Goal: Book appointment/travel/reservation

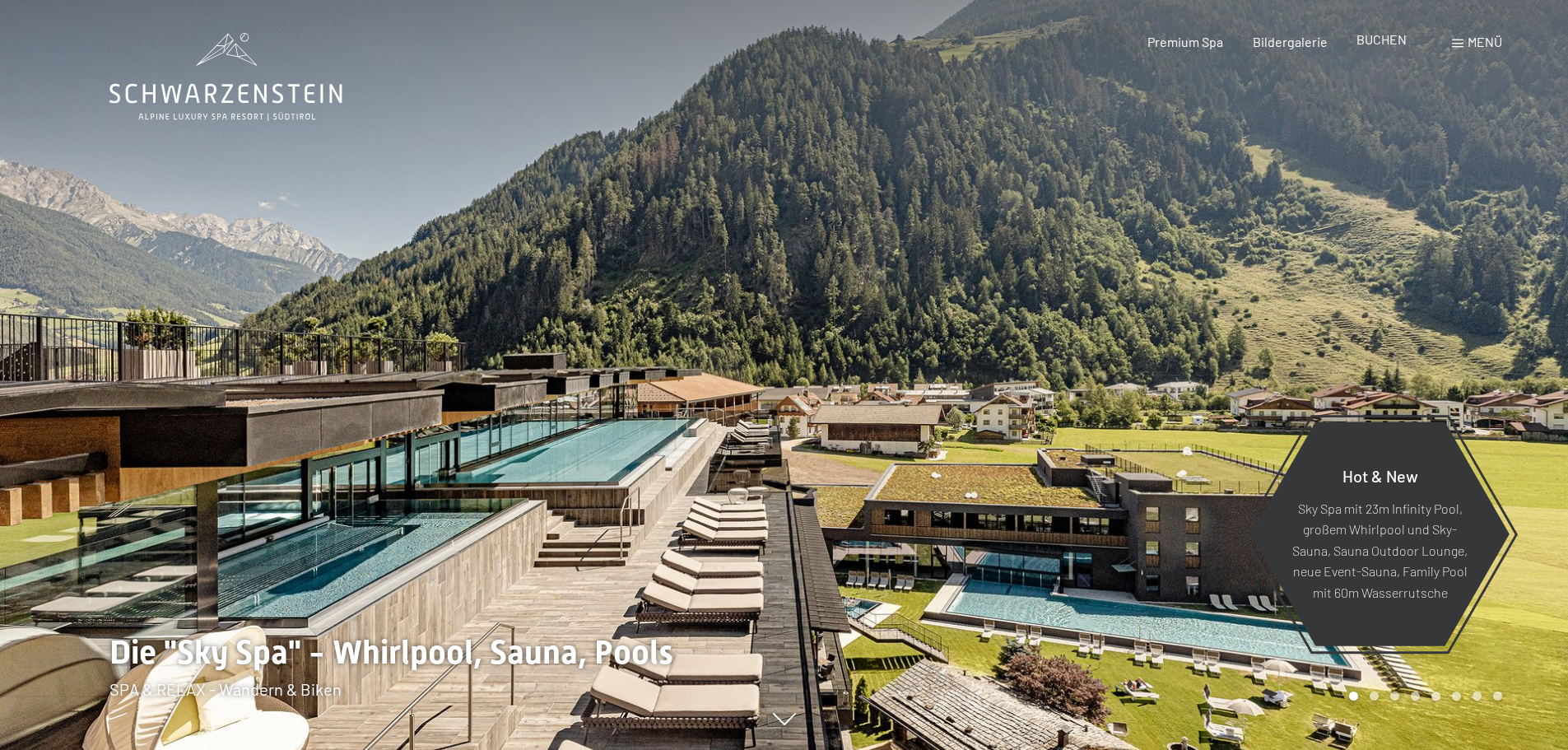
click at [1377, 41] on span "BUCHEN" at bounding box center [1381, 39] width 50 height 16
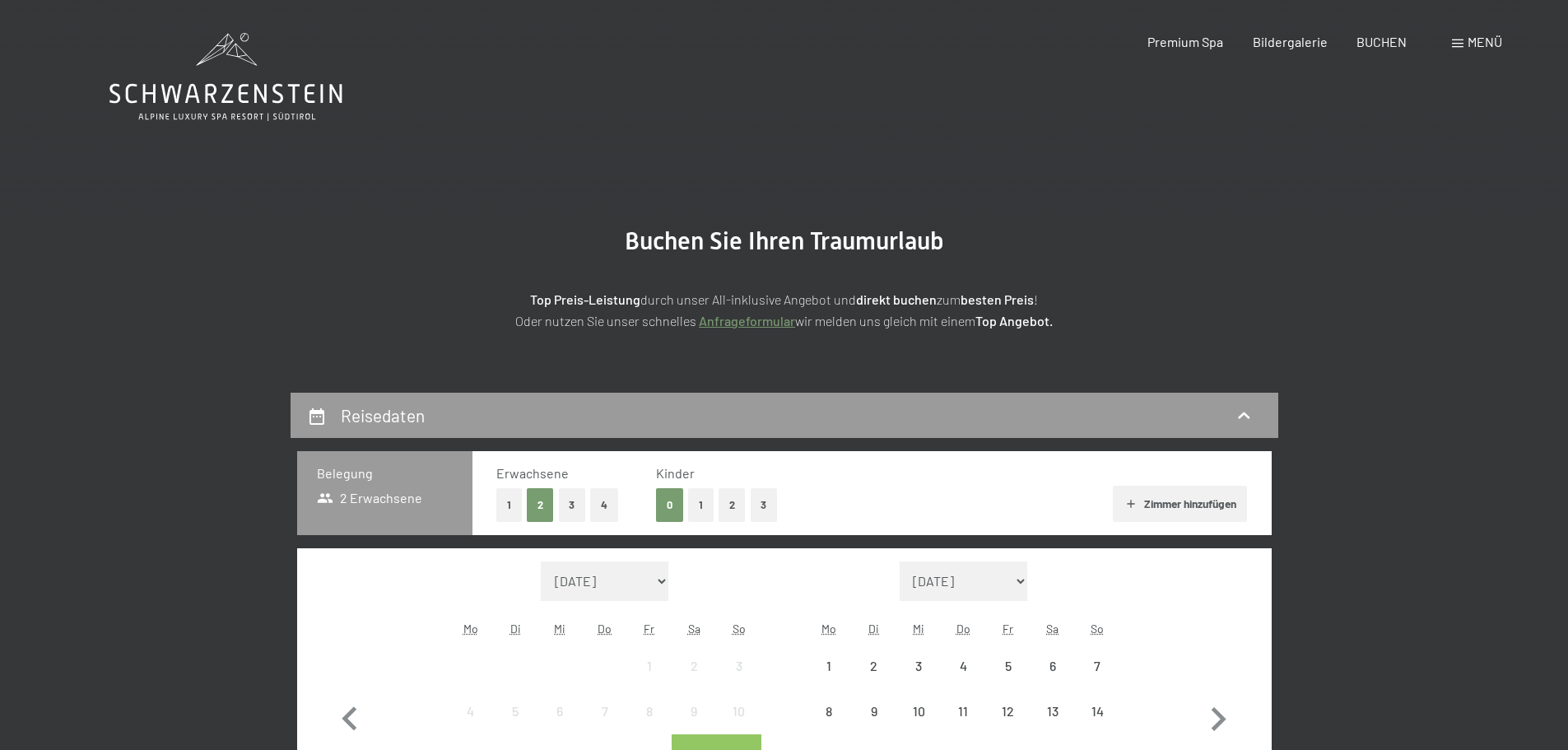
click at [1483, 42] on span "Menü" at bounding box center [1485, 41] width 35 height 16
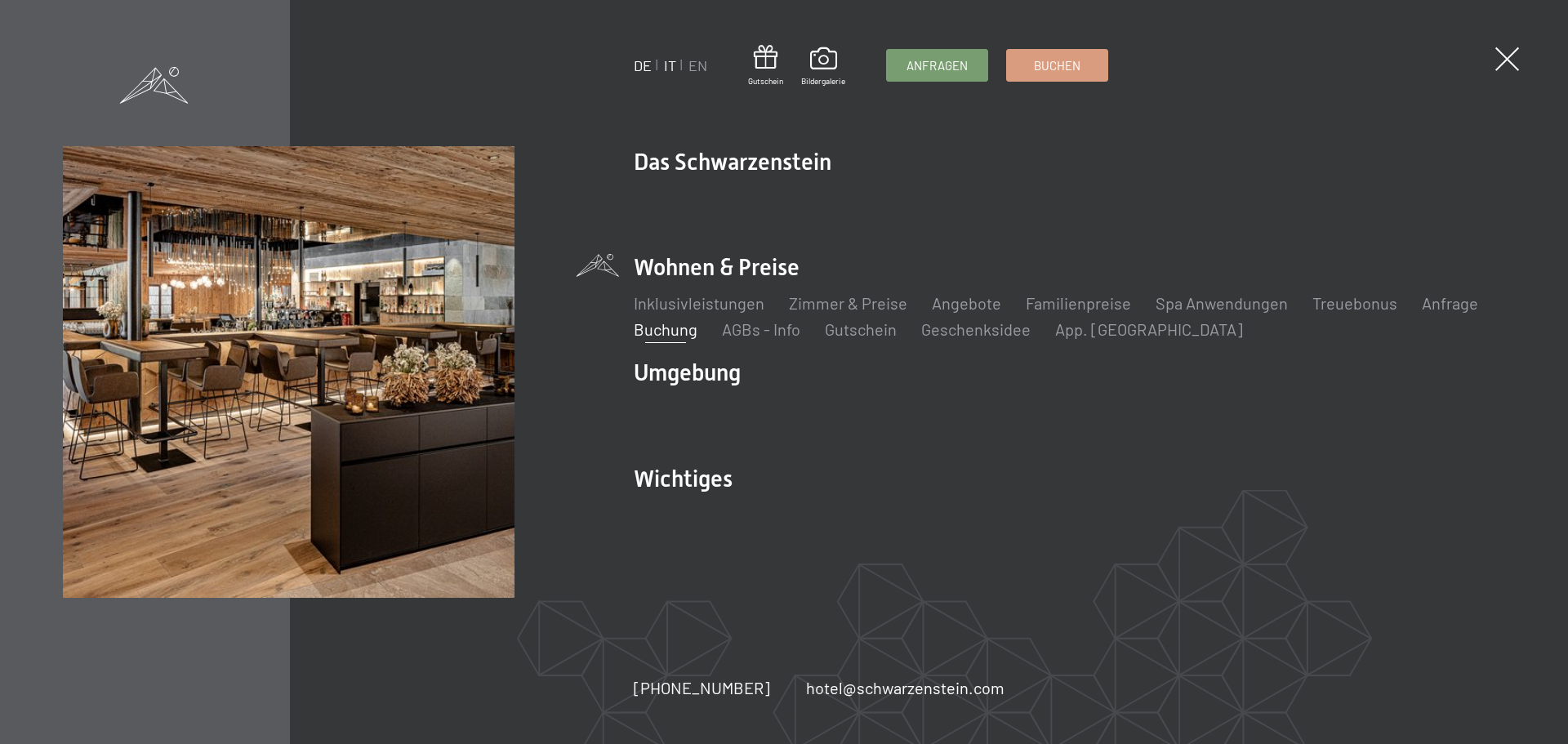
click at [669, 65] on link "IT" at bounding box center [669, 66] width 12 height 18
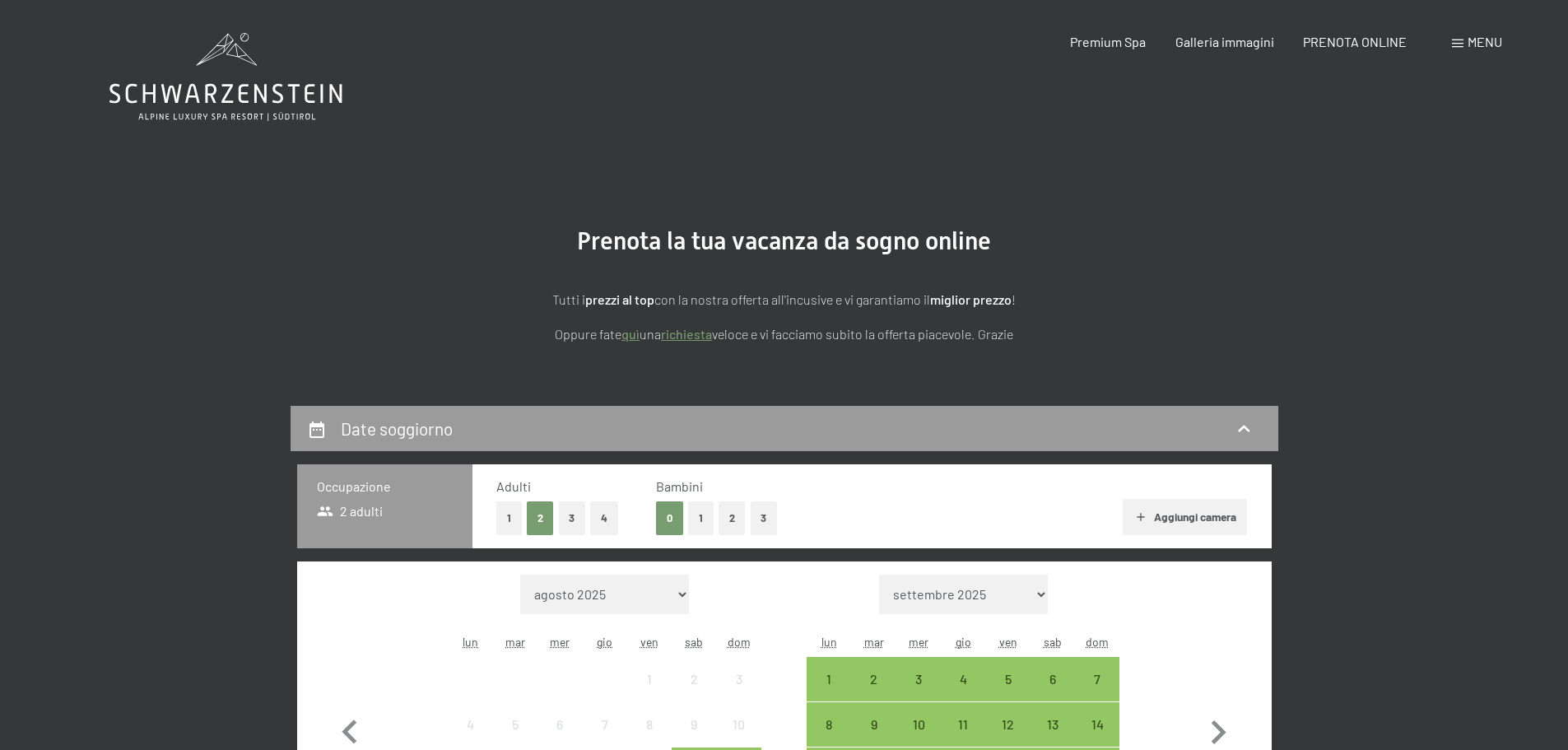
click at [277, 90] on icon at bounding box center [226, 77] width 233 height 88
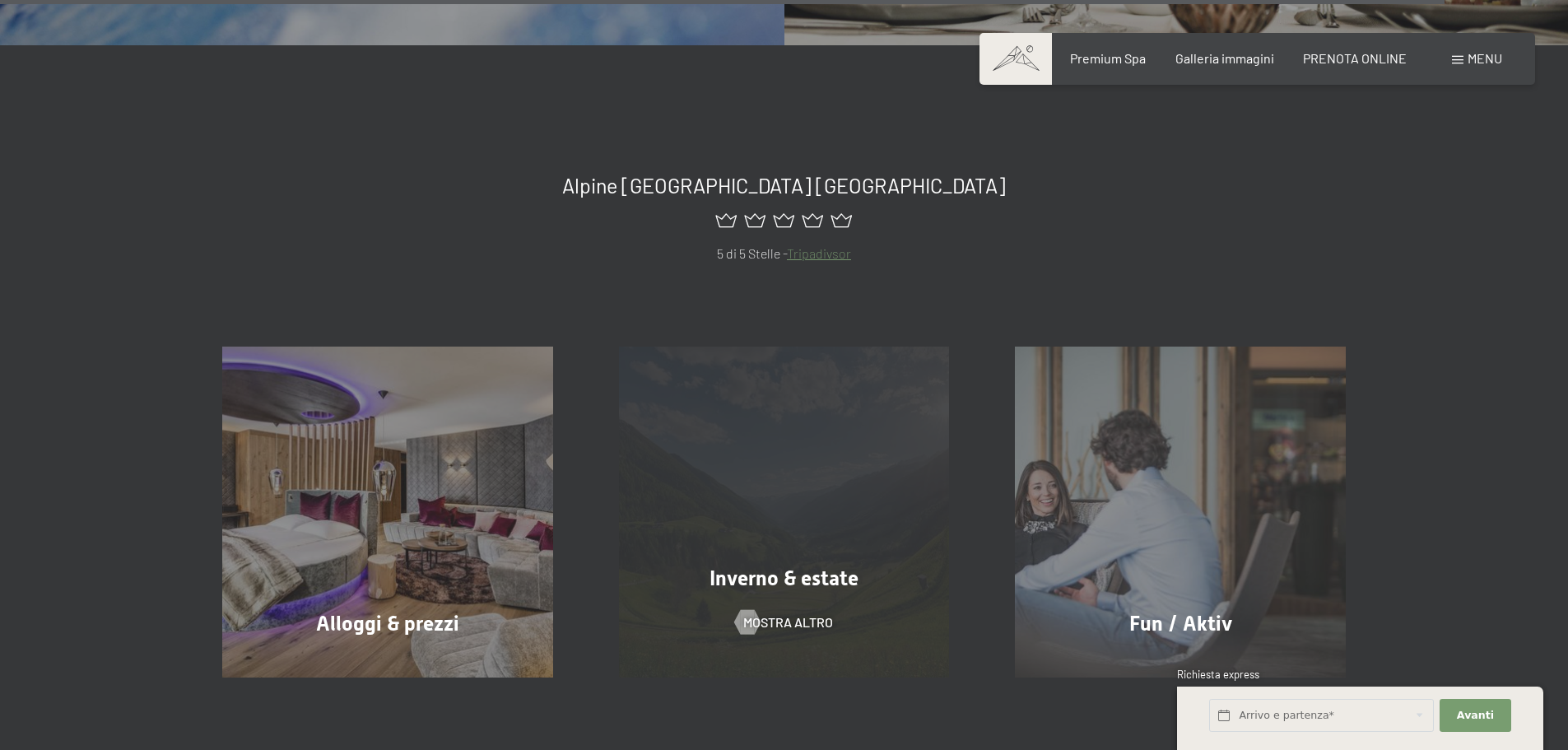
scroll to position [7795, 0]
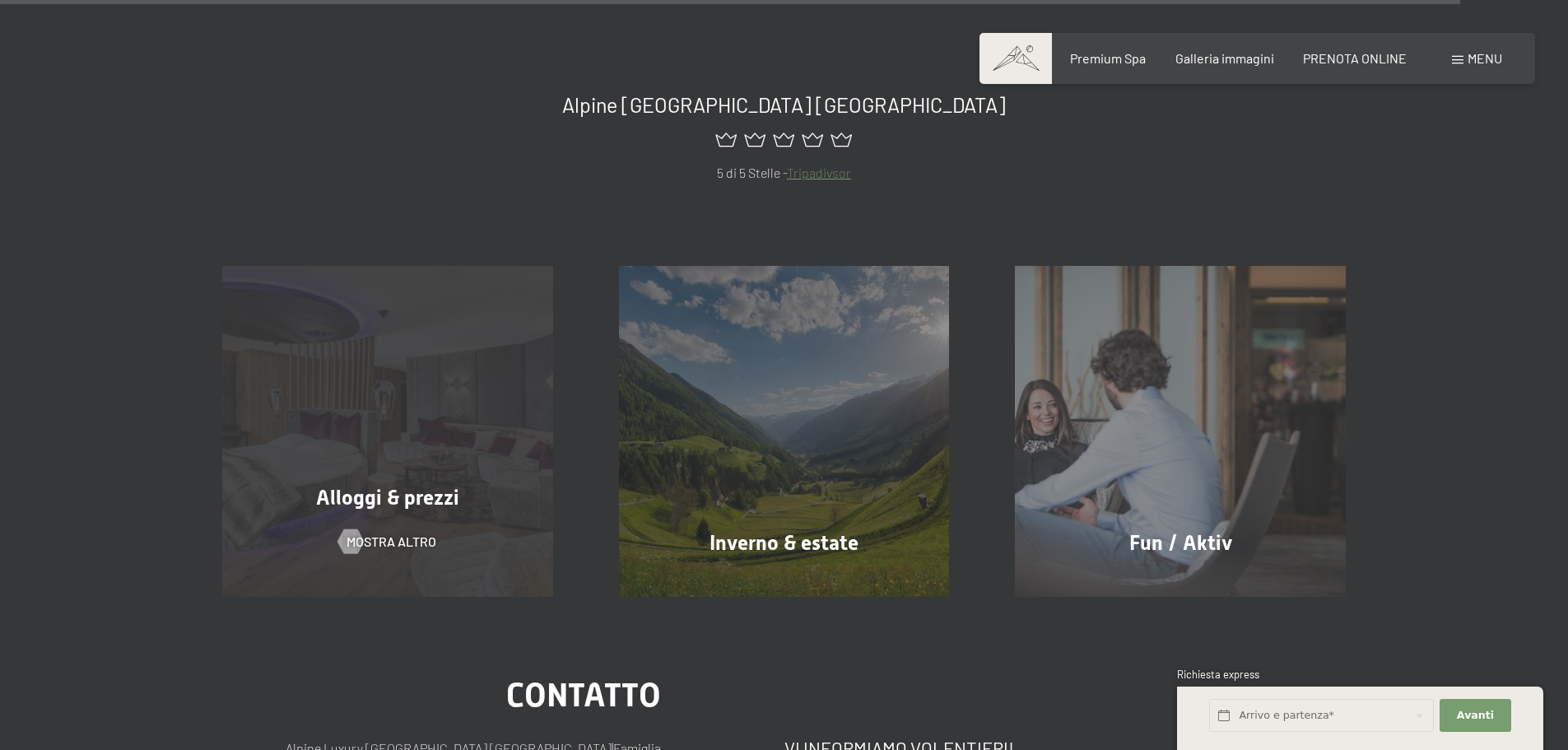
click at [422, 486] on span "Alloggi & prezzi" at bounding box center [387, 498] width 143 height 24
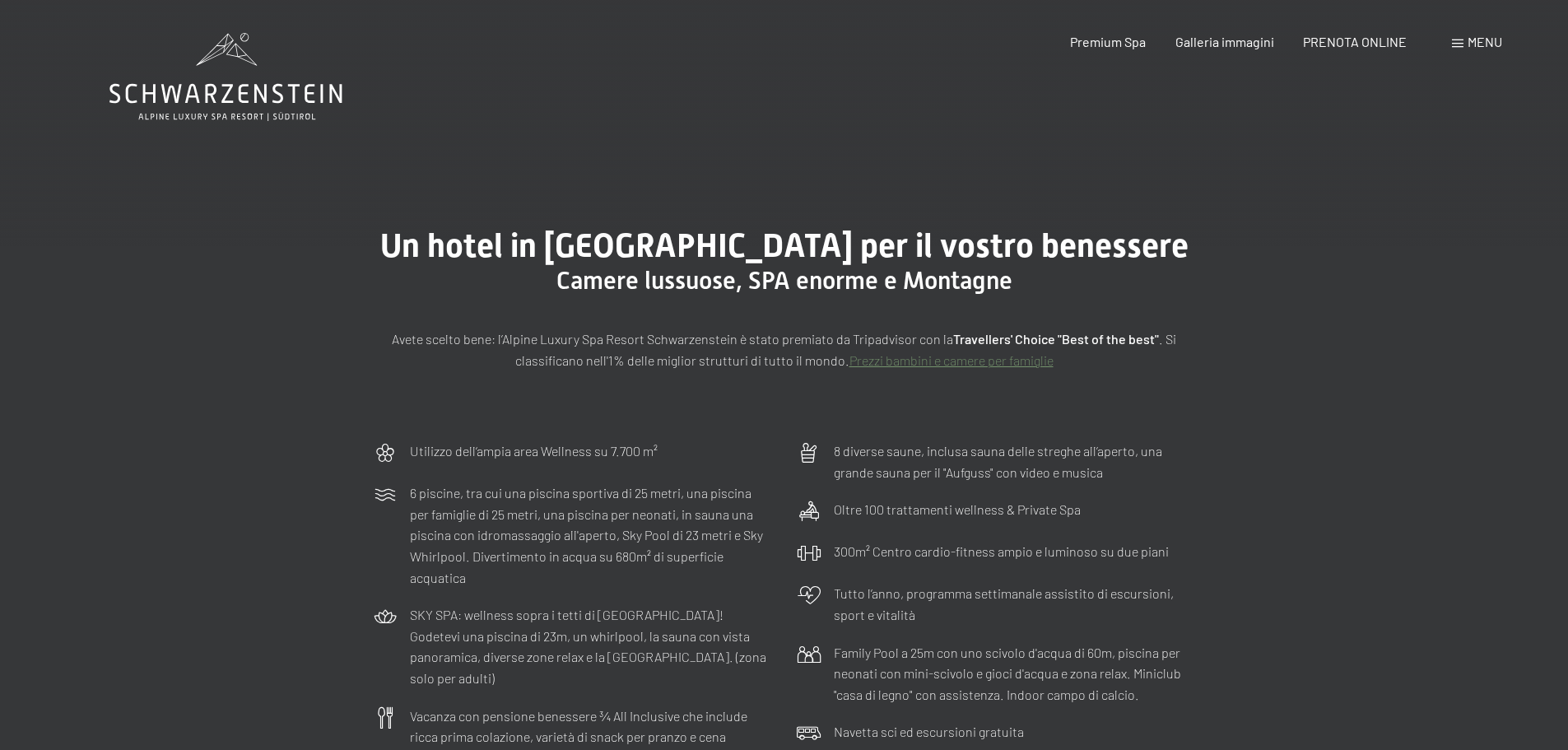
click at [1461, 44] on span at bounding box center [1457, 43] width 12 height 8
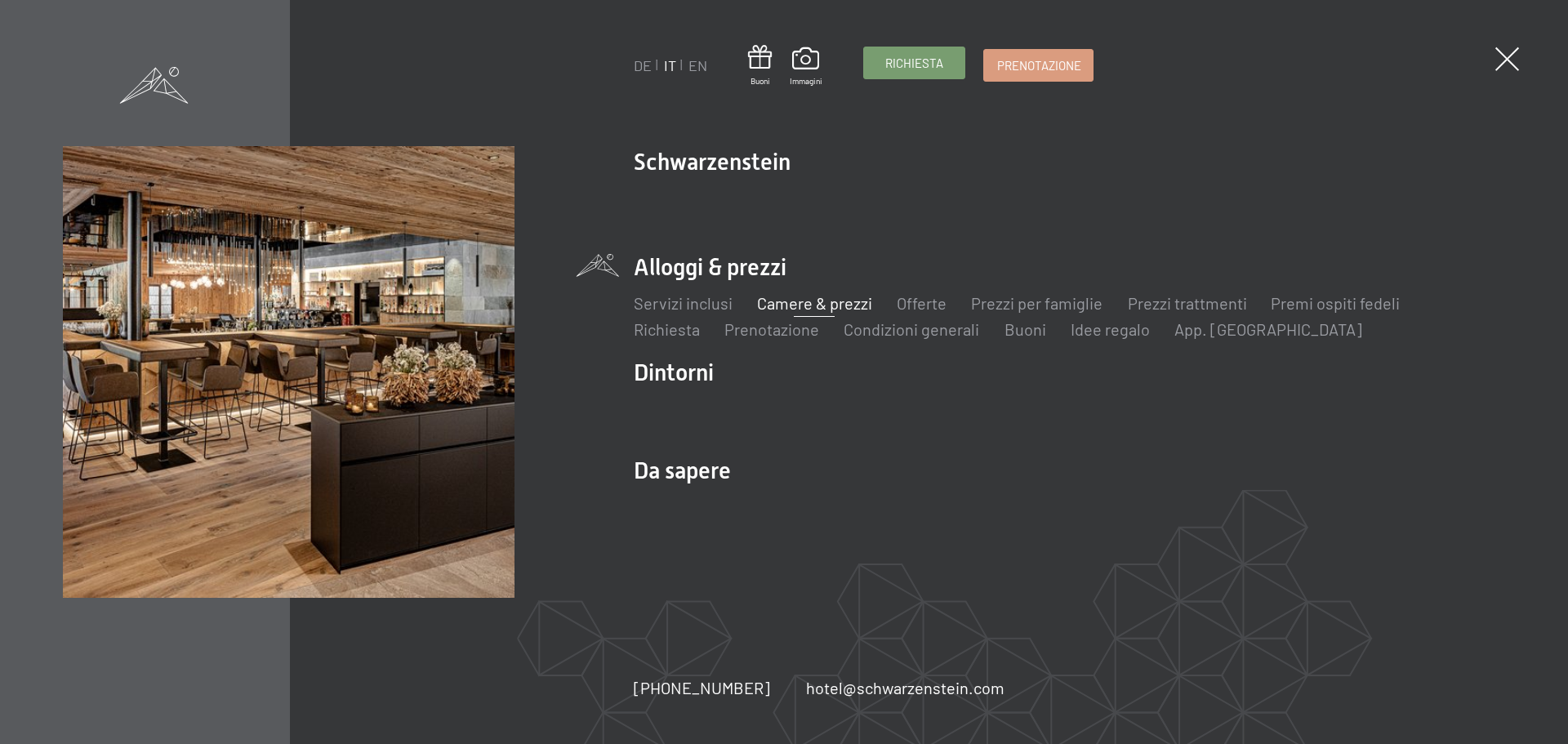
click at [918, 58] on span "Richiesta" at bounding box center [913, 63] width 58 height 17
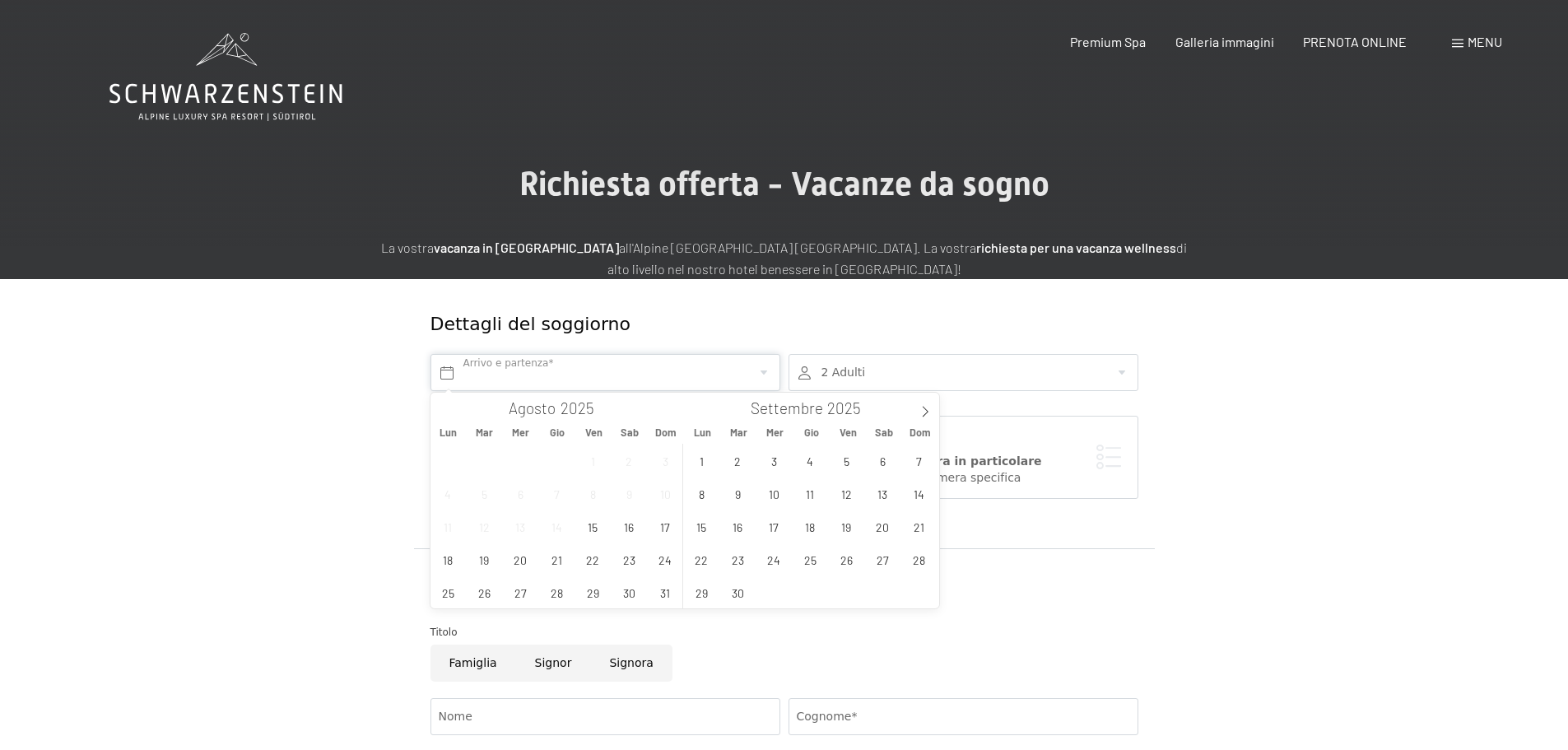
click at [560, 364] on input "text" at bounding box center [605, 372] width 350 height 37
click at [704, 463] on span "1" at bounding box center [701, 460] width 32 height 32
type input "Lun. 01/09/2025"
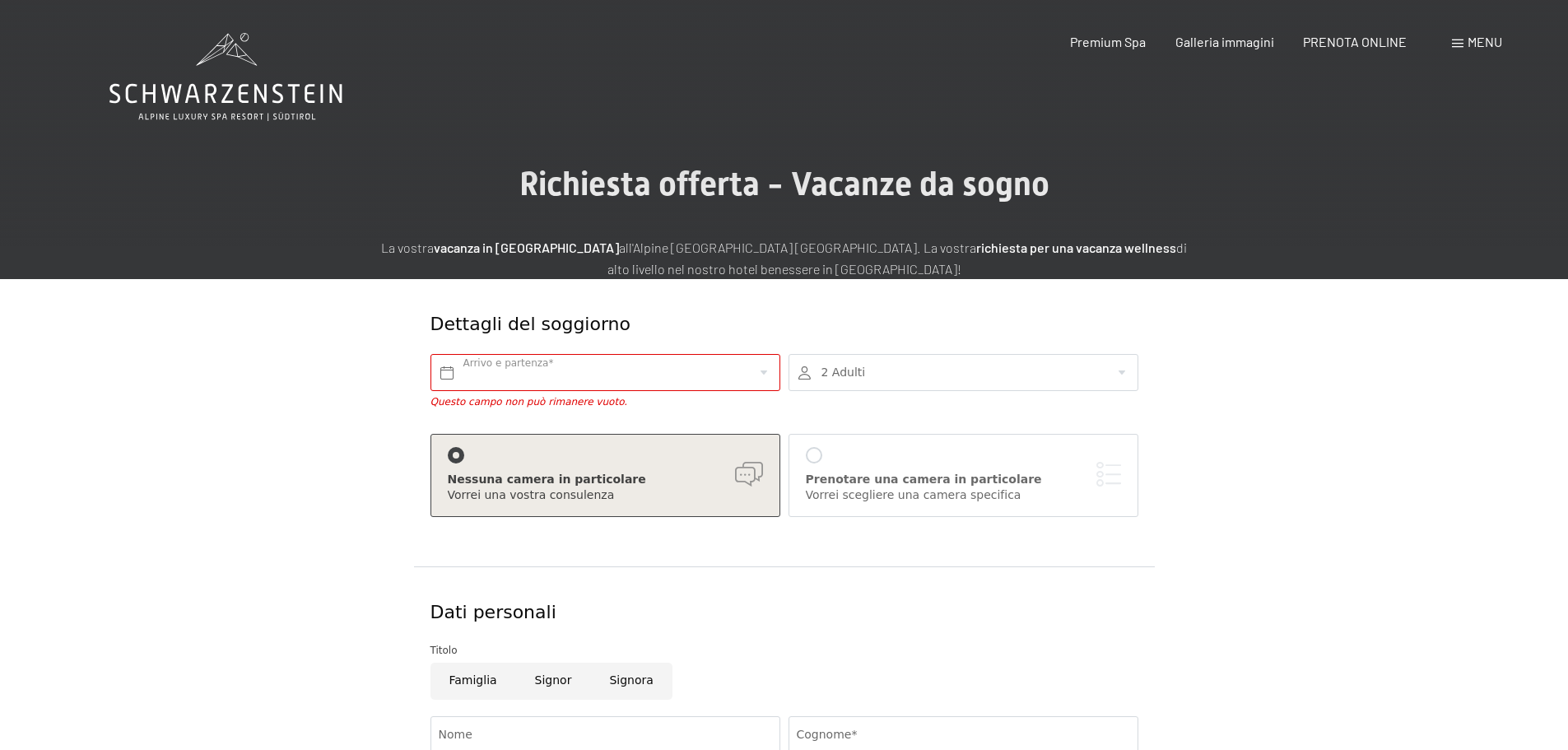
click at [848, 372] on div at bounding box center [964, 372] width 350 height 37
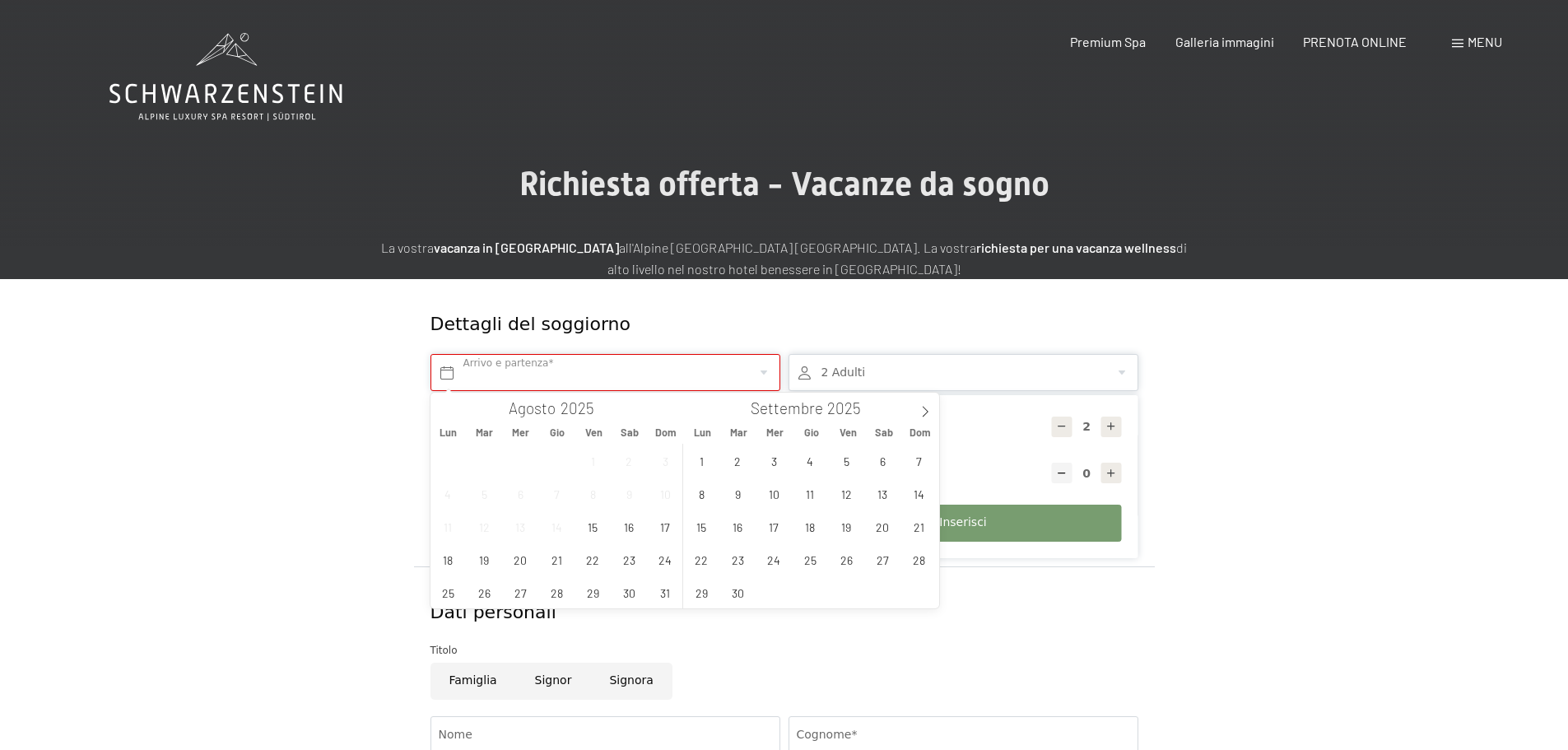
click at [507, 374] on input "text" at bounding box center [605, 372] width 350 height 37
click at [492, 368] on input "text" at bounding box center [605, 372] width 350 height 37
click at [702, 462] on span "1" at bounding box center [701, 460] width 32 height 32
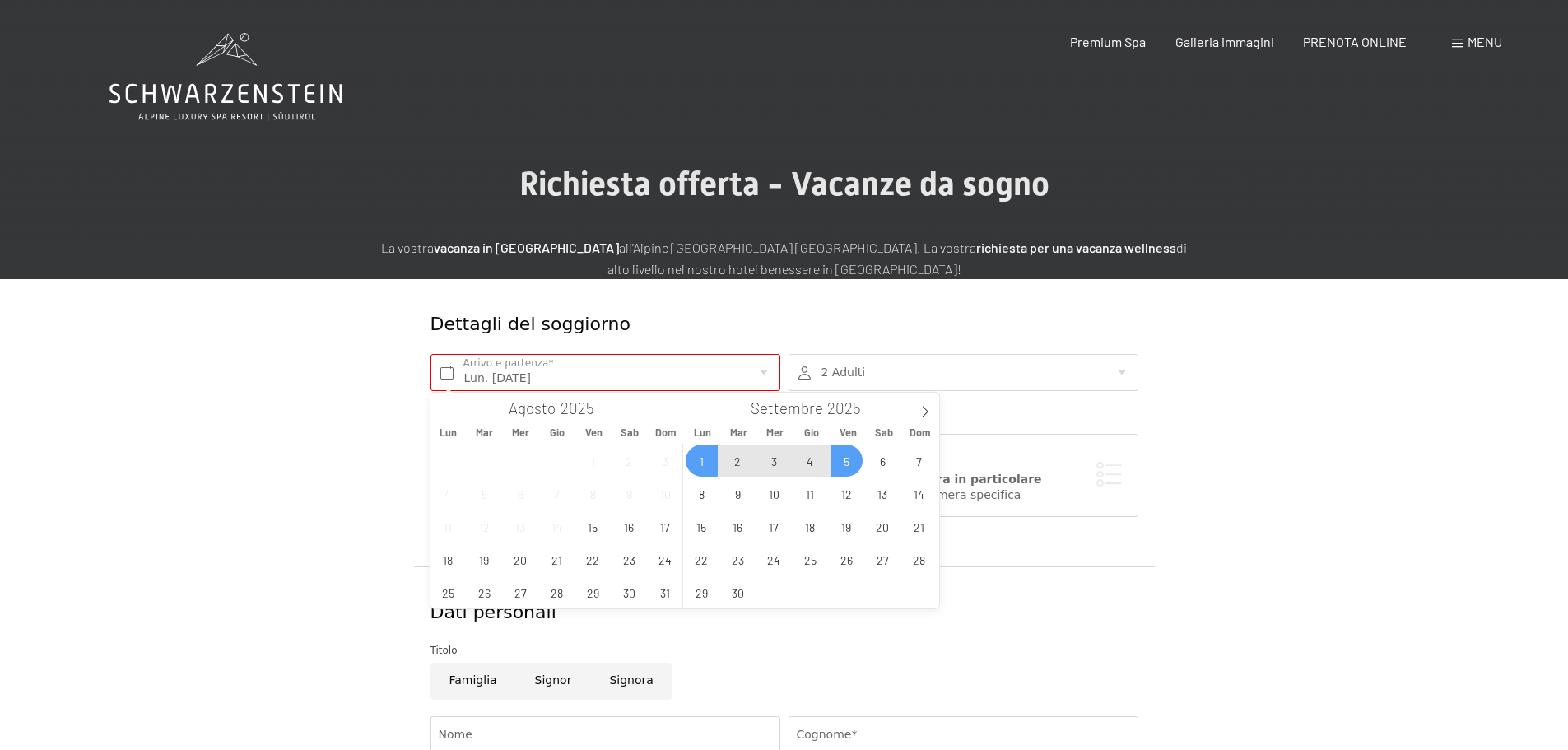
click at [855, 466] on span "5" at bounding box center [846, 460] width 32 height 32
type input "Lun. 01/09/2025 - Ven. 05/09/2025"
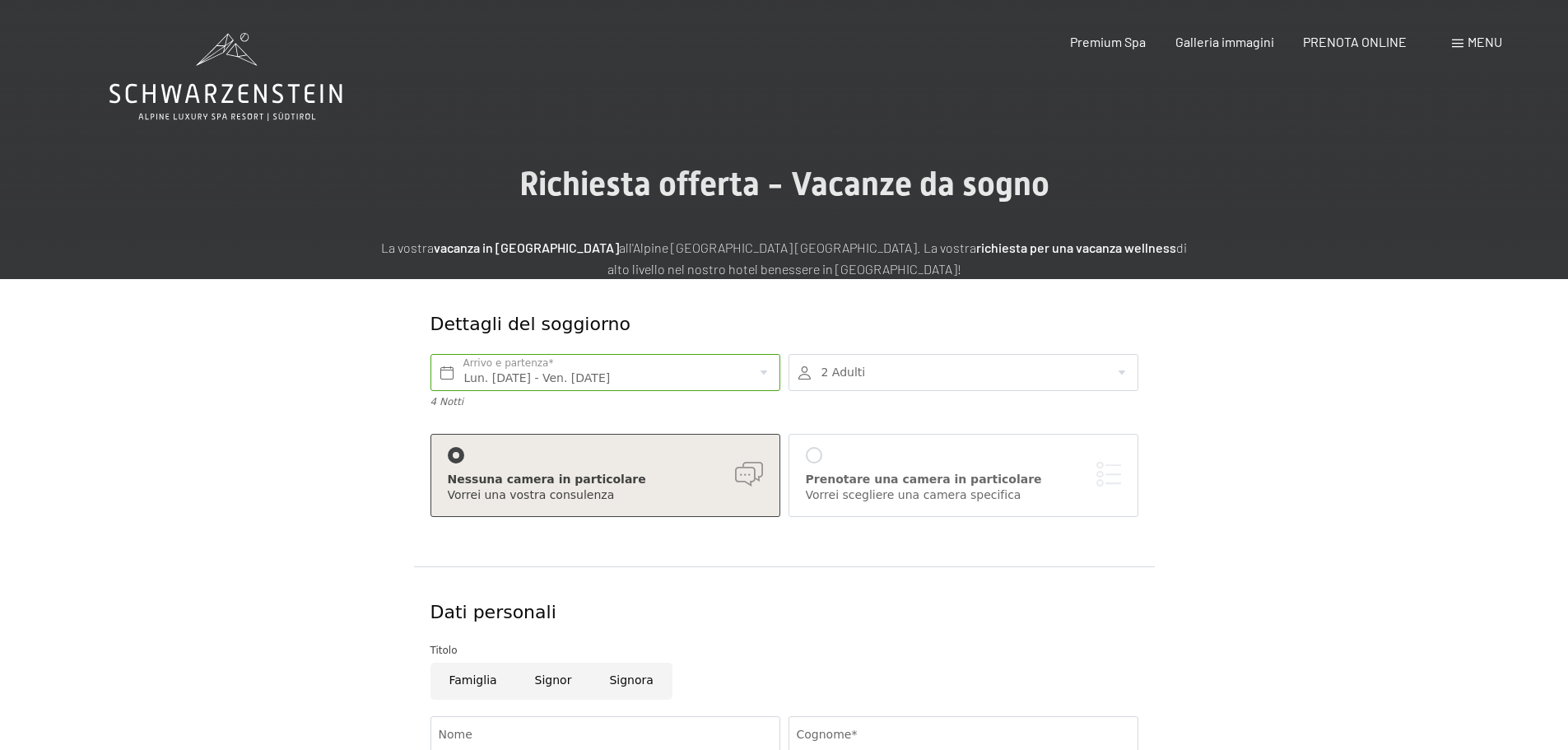
click at [858, 375] on div at bounding box center [964, 372] width 350 height 37
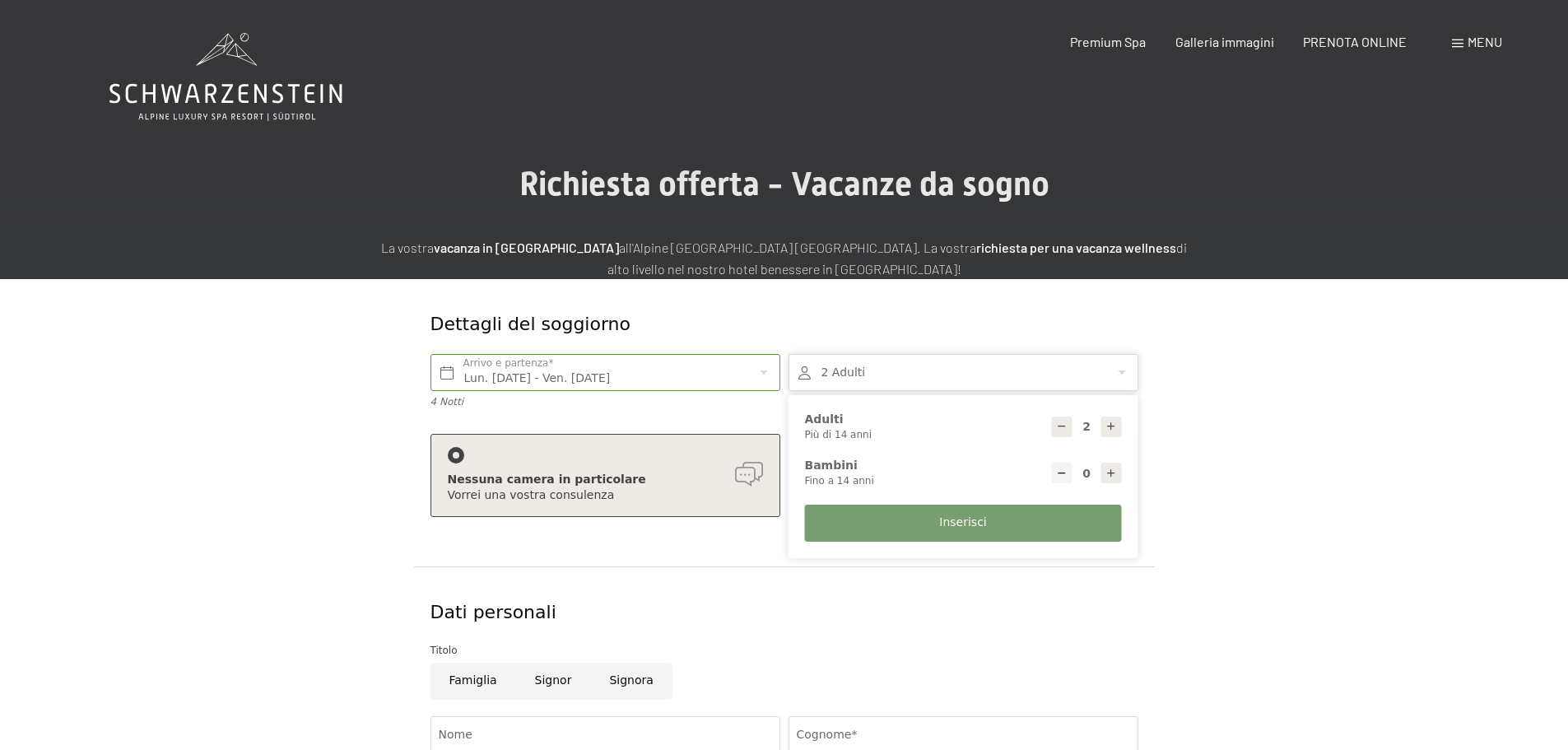
click at [1116, 427] on icon at bounding box center [1111, 427] width 12 height 12
type input "3"
click at [951, 524] on span "Inserisci" at bounding box center [962, 522] width 47 height 17
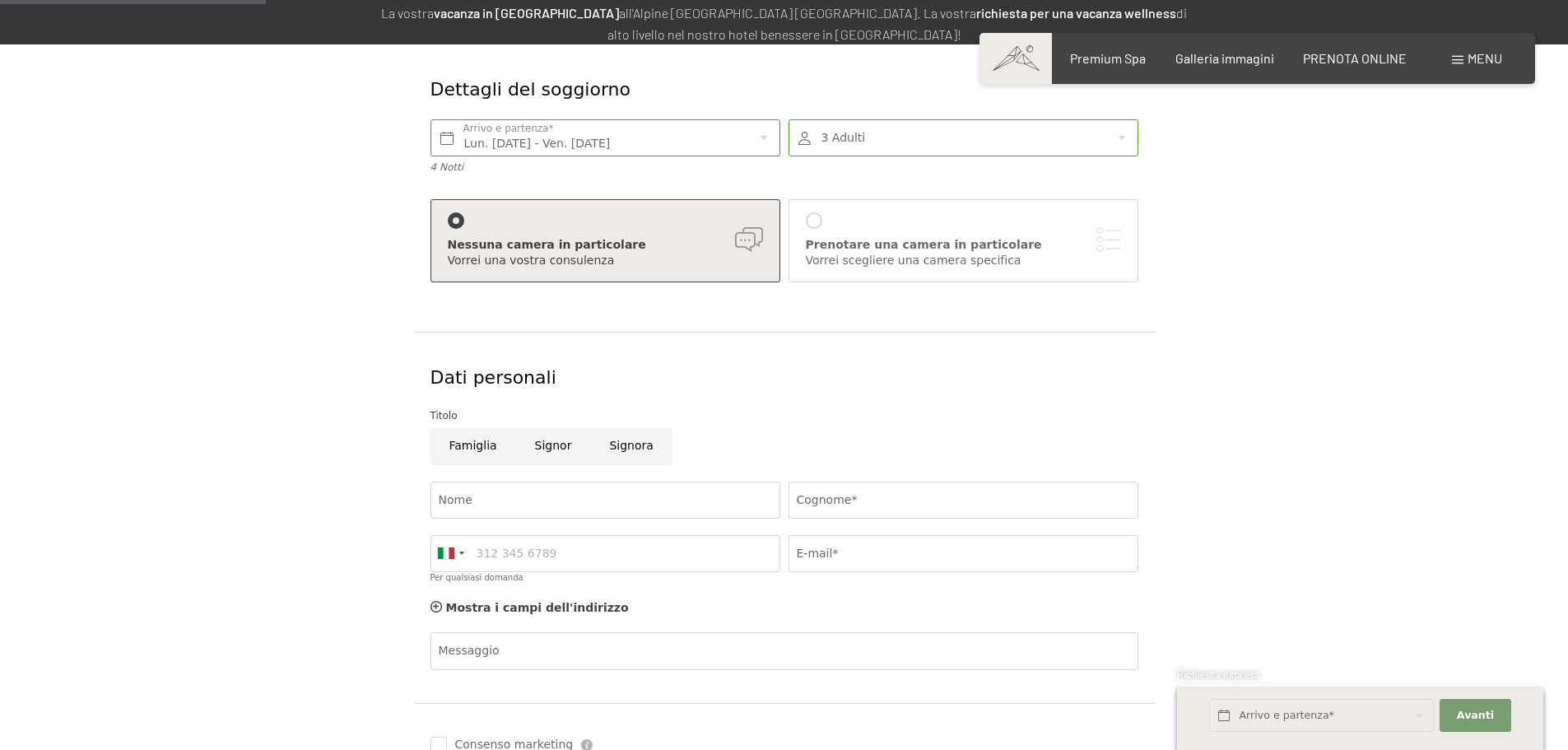
scroll to position [247, 0]
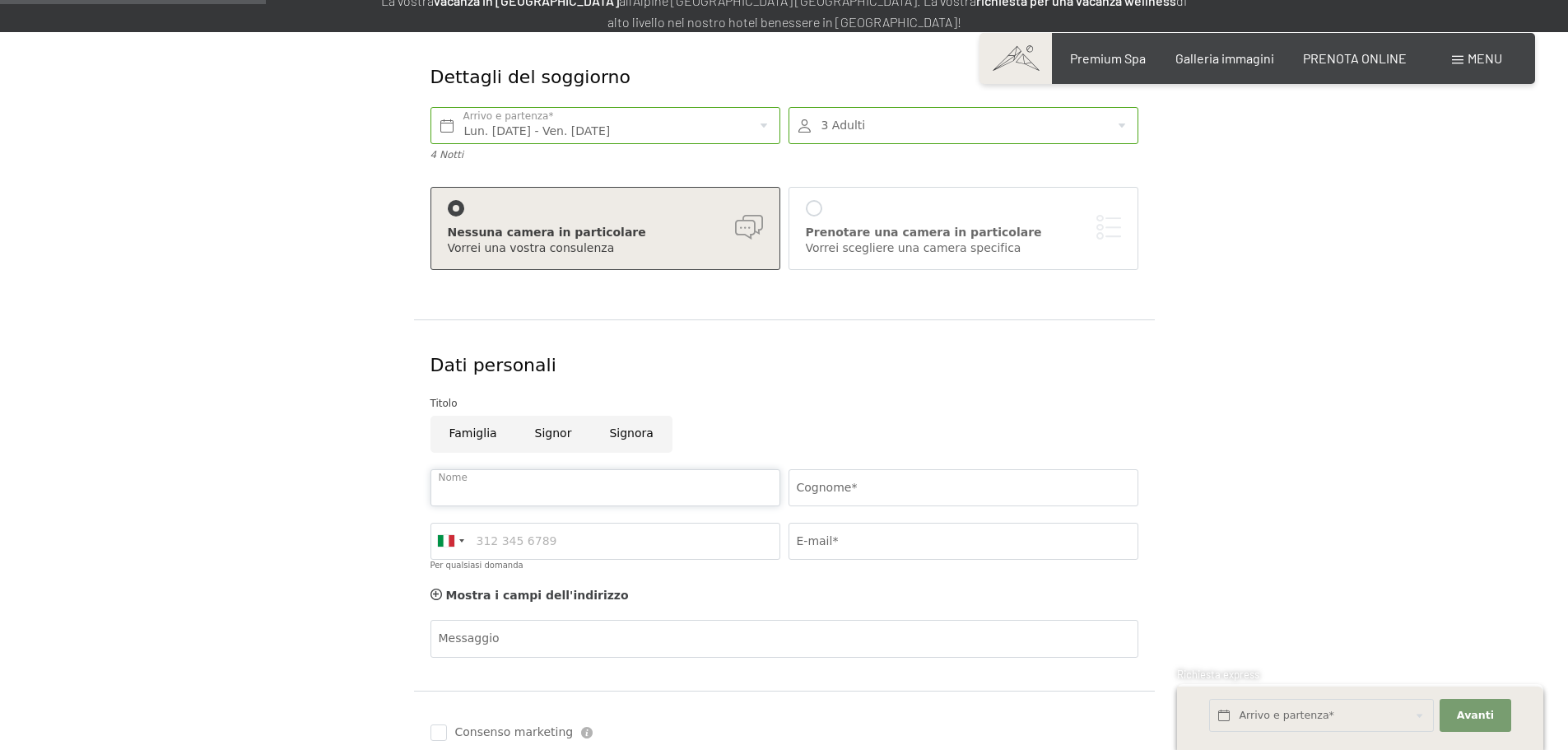
click at [490, 488] on input "Nome" at bounding box center [605, 487] width 350 height 37
type input "Alberto"
type input "Tagliavini"
type input "3494273600"
type input "tagliavini.alberto@fastwebnet.it"
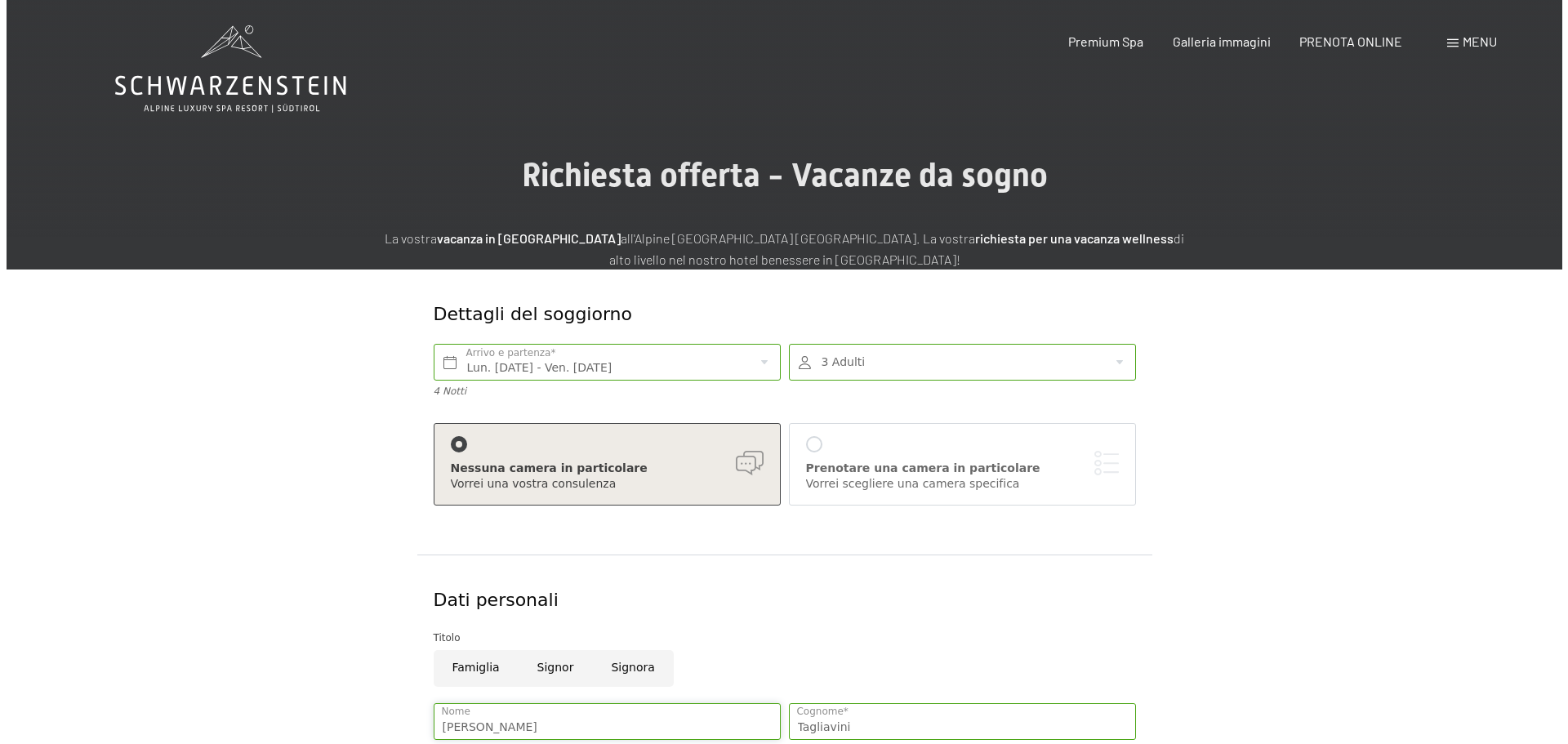
scroll to position [0, 0]
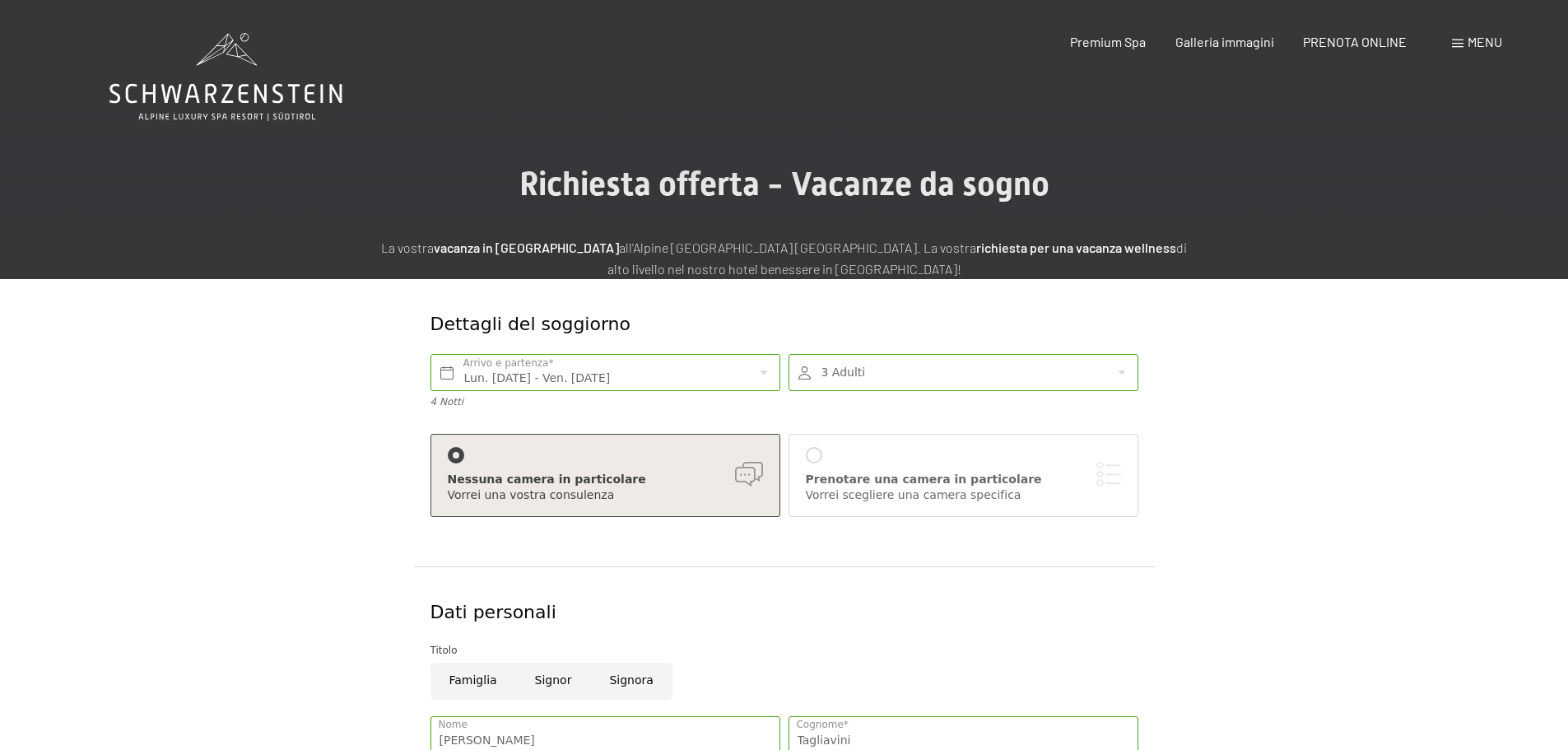
click at [1476, 37] on span "Menu" at bounding box center [1485, 41] width 35 height 16
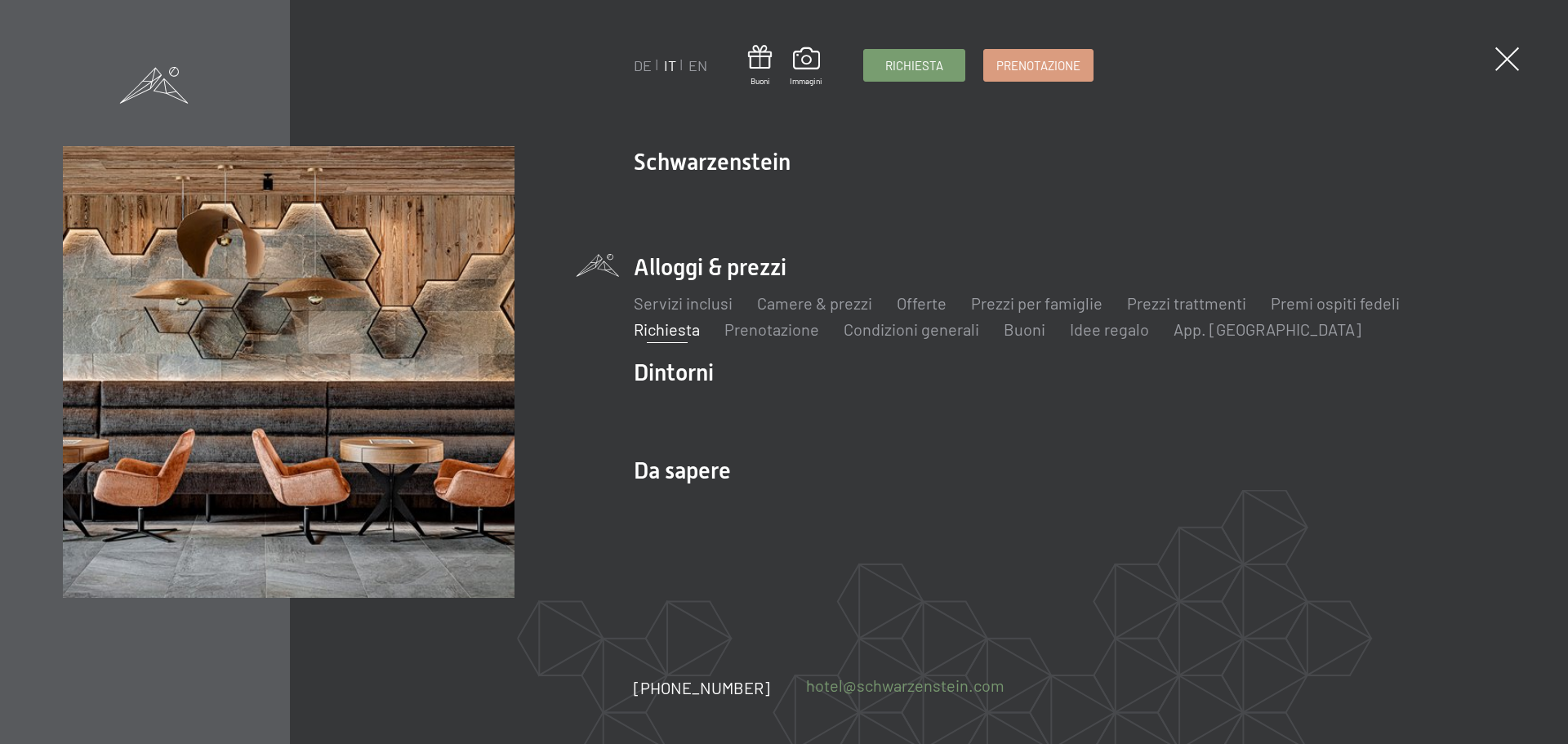
click at [893, 688] on link "hotel@ no-spam. schwarzenstein. no-spam. com" at bounding box center [905, 685] width 198 height 23
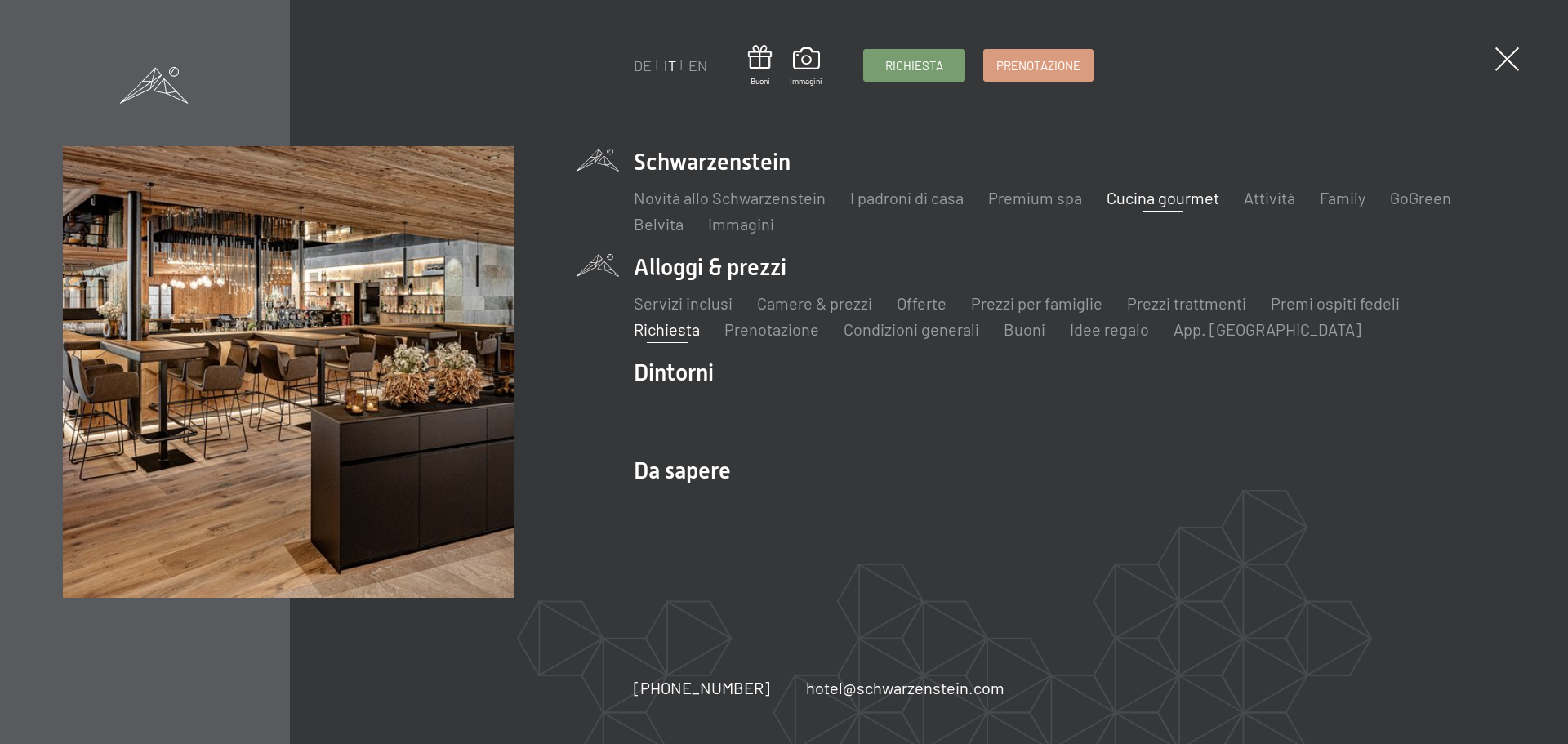
click at [1171, 200] on link "Cucina gourmet" at bounding box center [1163, 197] width 112 height 19
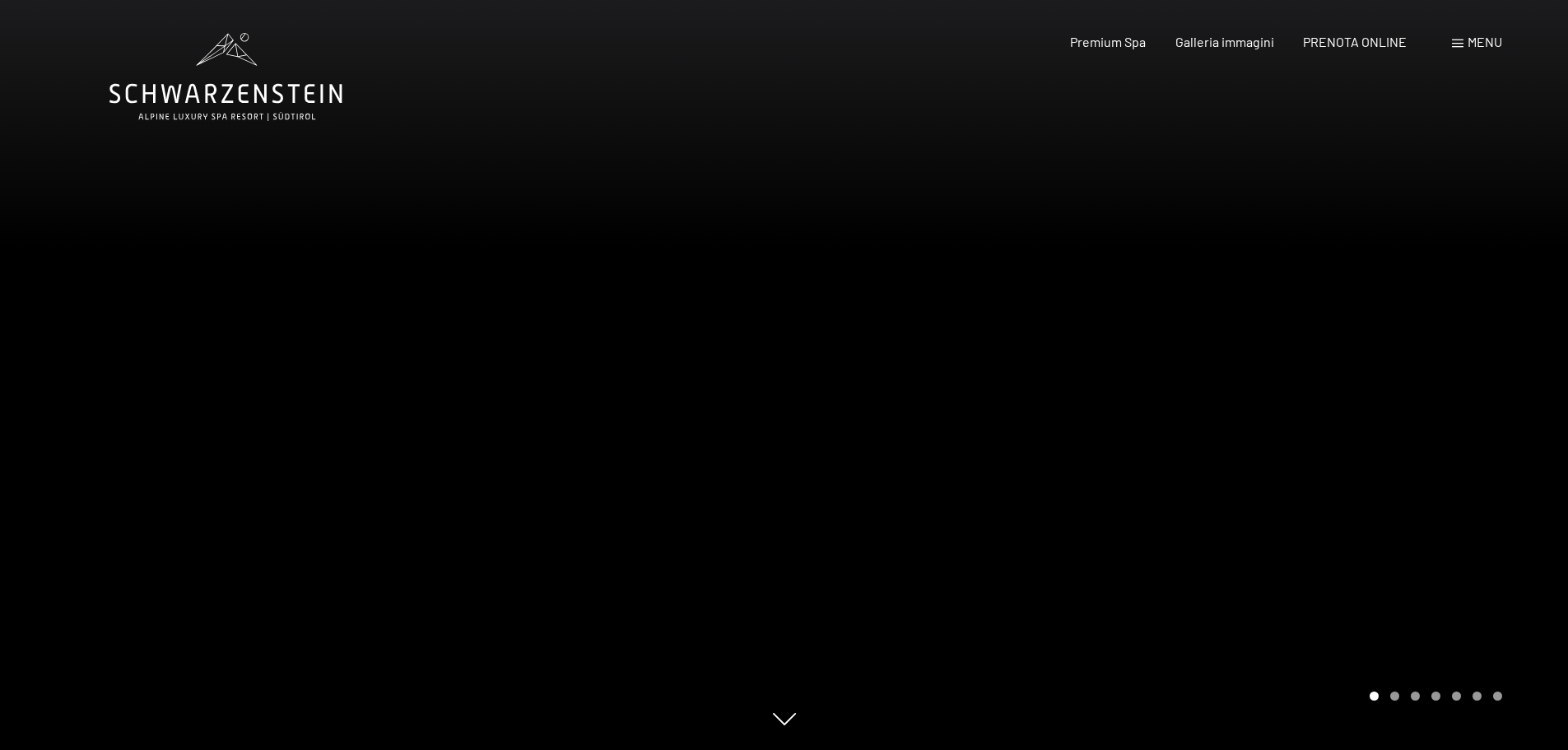
click at [1482, 43] on span "Menu" at bounding box center [1485, 41] width 35 height 16
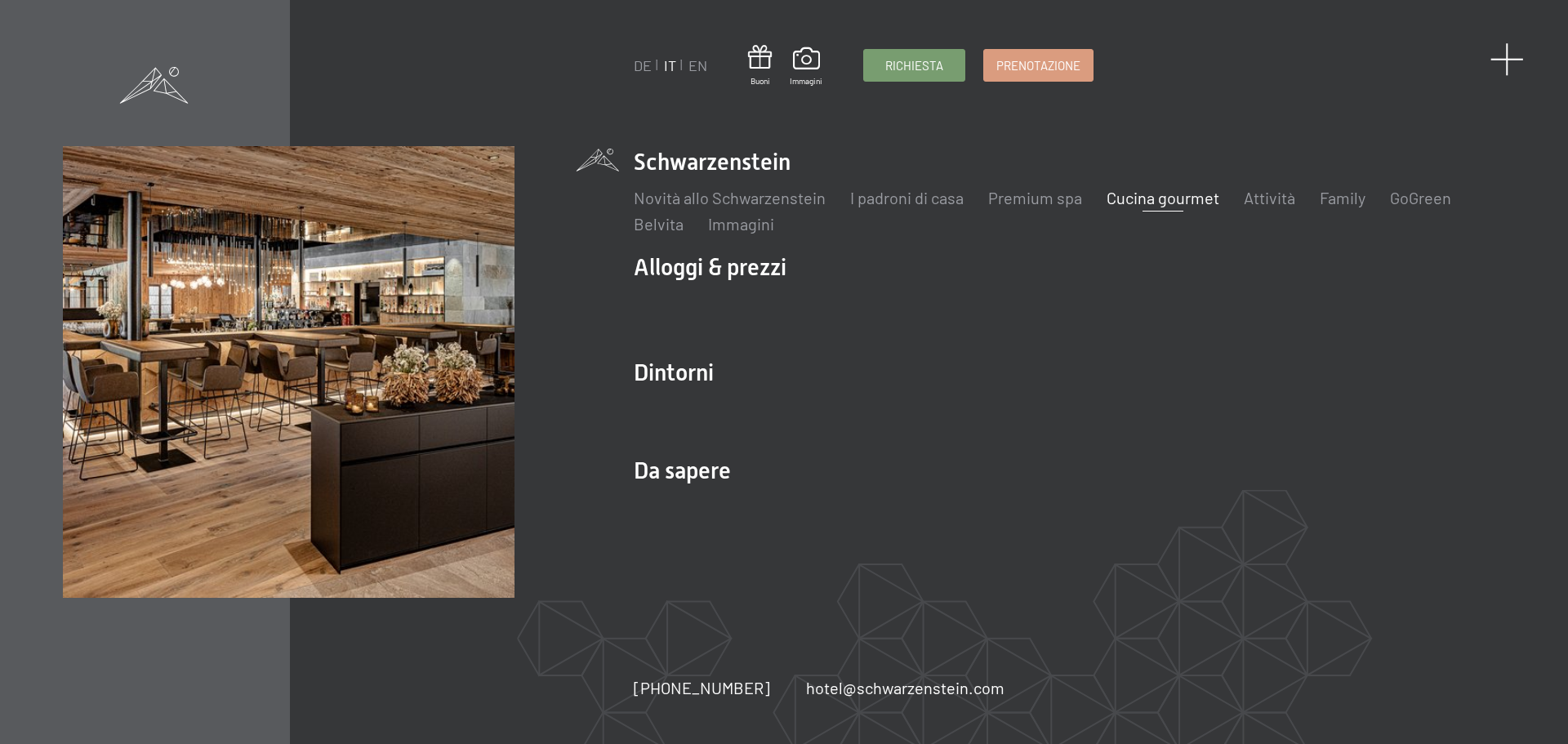
click at [1505, 58] on span at bounding box center [1508, 58] width 34 height 34
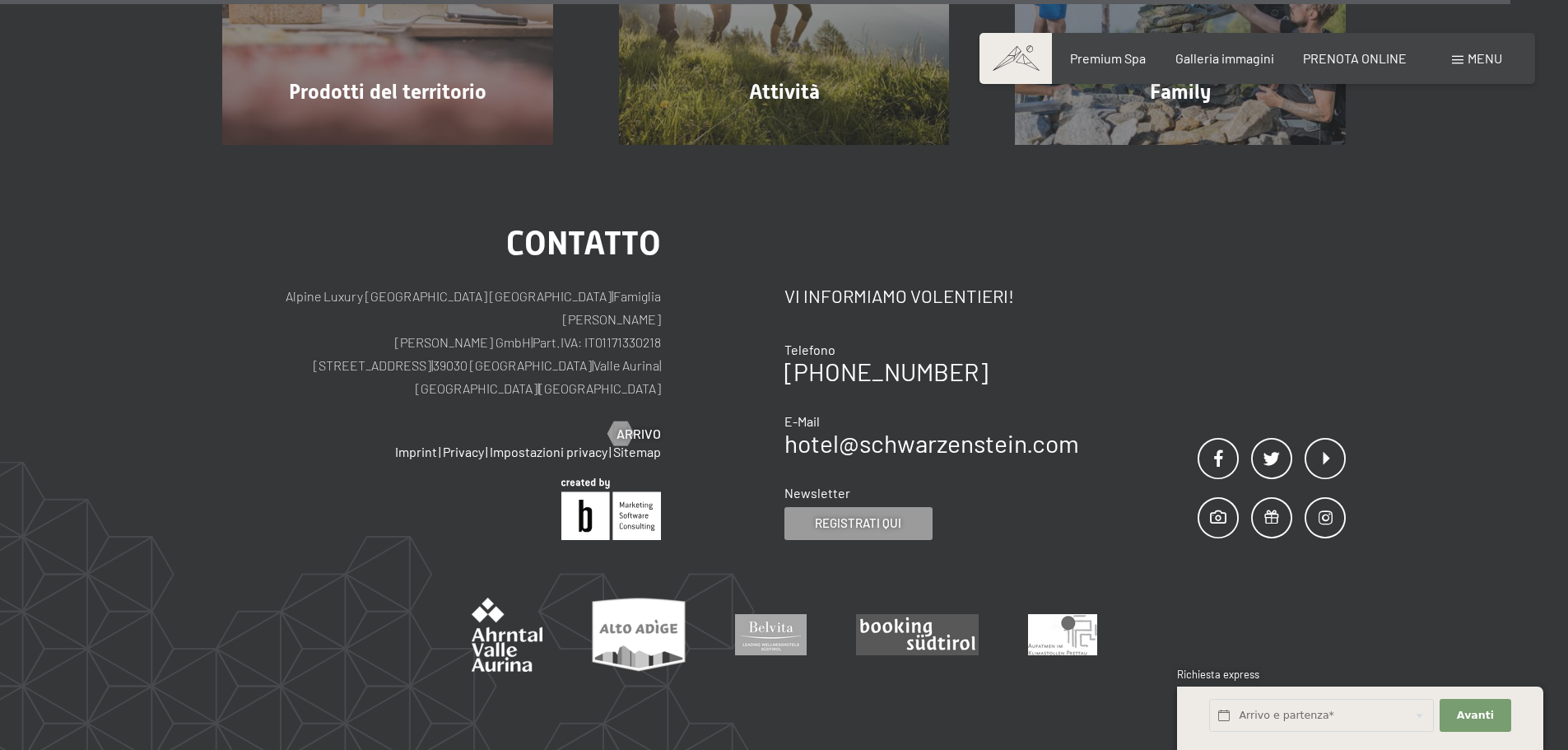
scroll to position [5221, 0]
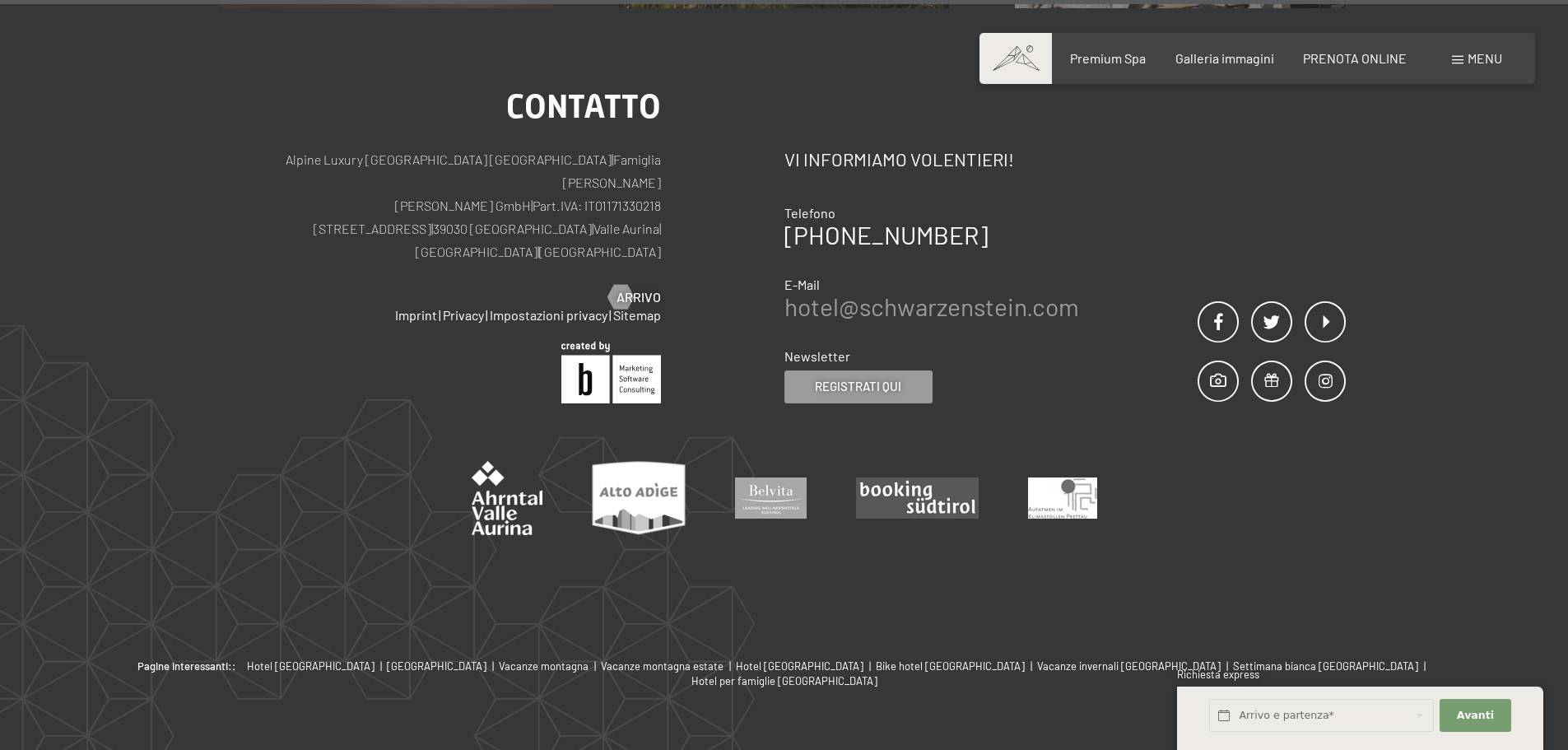
click at [954, 291] on link "hotel@ no-spam. schwarzenstein. no-spam. com" at bounding box center [931, 306] width 295 height 29
click at [1037, 155] on div "Contatto Vi informiamo volentieri! Telefono [PHONE_NUMBER] E-Mail hotel@ no-spa…" at bounding box center [931, 260] width 295 height 287
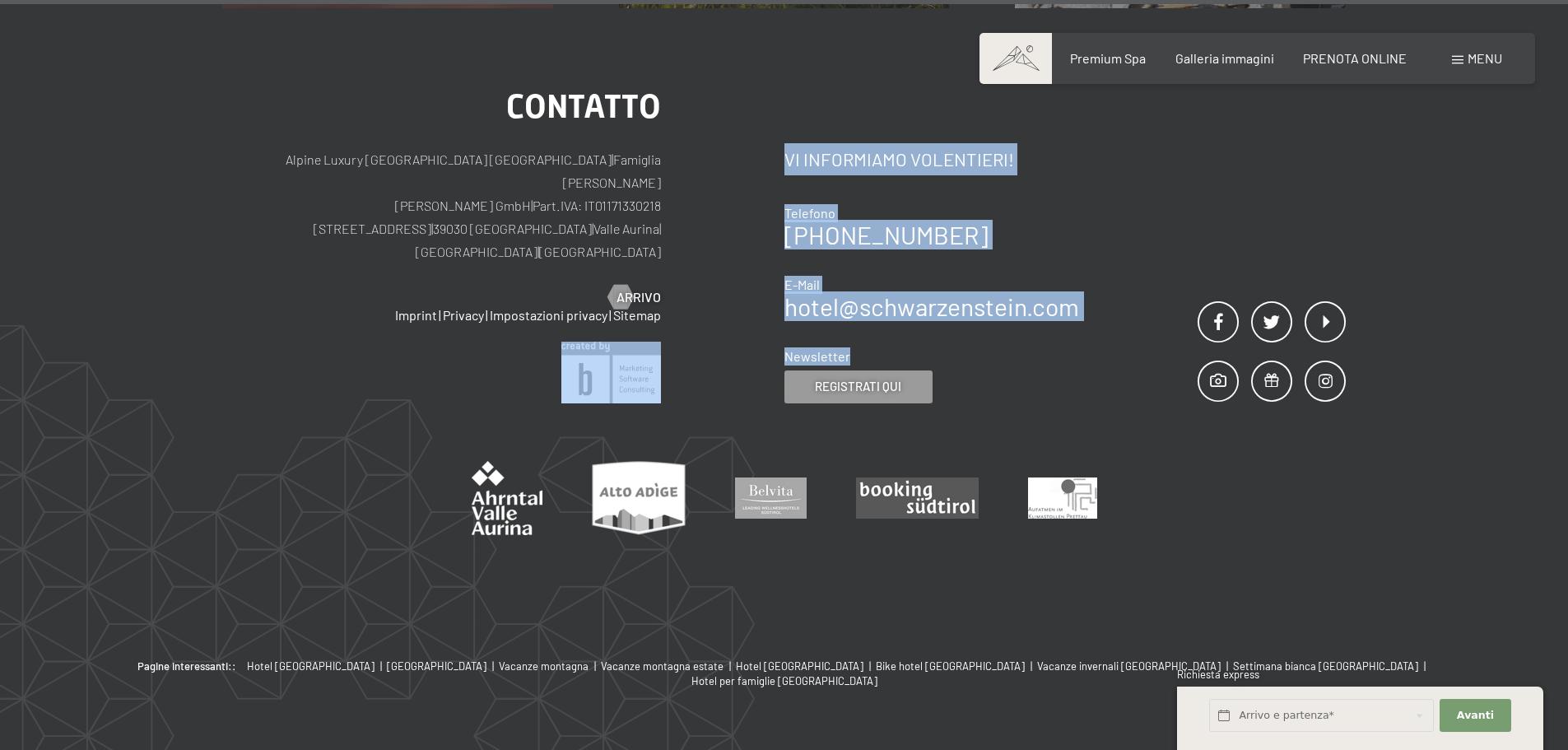
drag, startPoint x: 1075, startPoint y: 275, endPoint x: 729, endPoint y: 281, distance: 346.1
click at [776, 276] on div "Contatto Alpine Luxury [GEOGRAPHIC_DATA] SCHWARZENSTEIN | Famiglia Zimmerhofer …" at bounding box center [784, 247] width 1124 height 313
click at [1078, 291] on link "hotel@ no-spam. schwarzenstein. no-spam. com" at bounding box center [931, 306] width 295 height 29
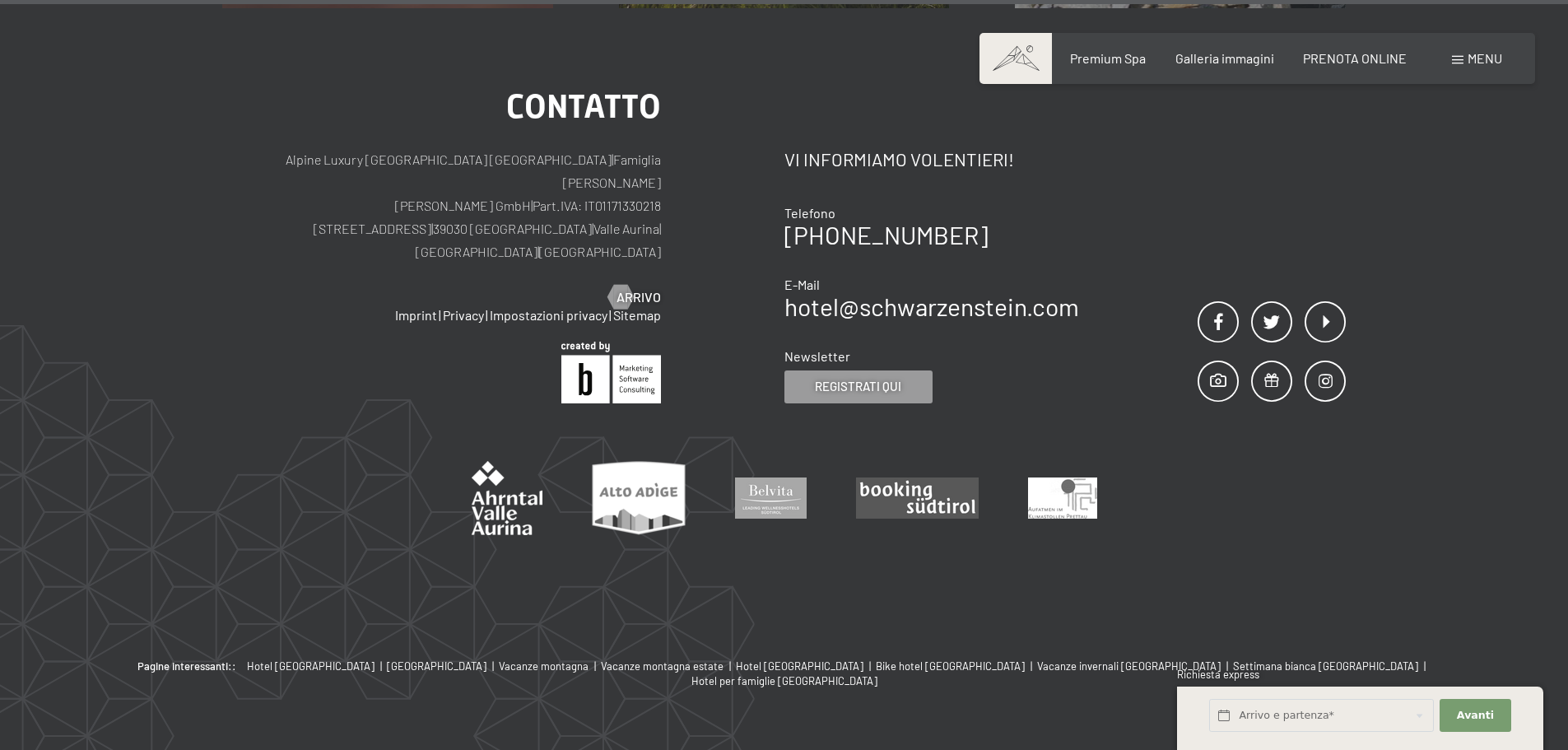
click at [1039, 404] on div at bounding box center [784, 469] width 1124 height 132
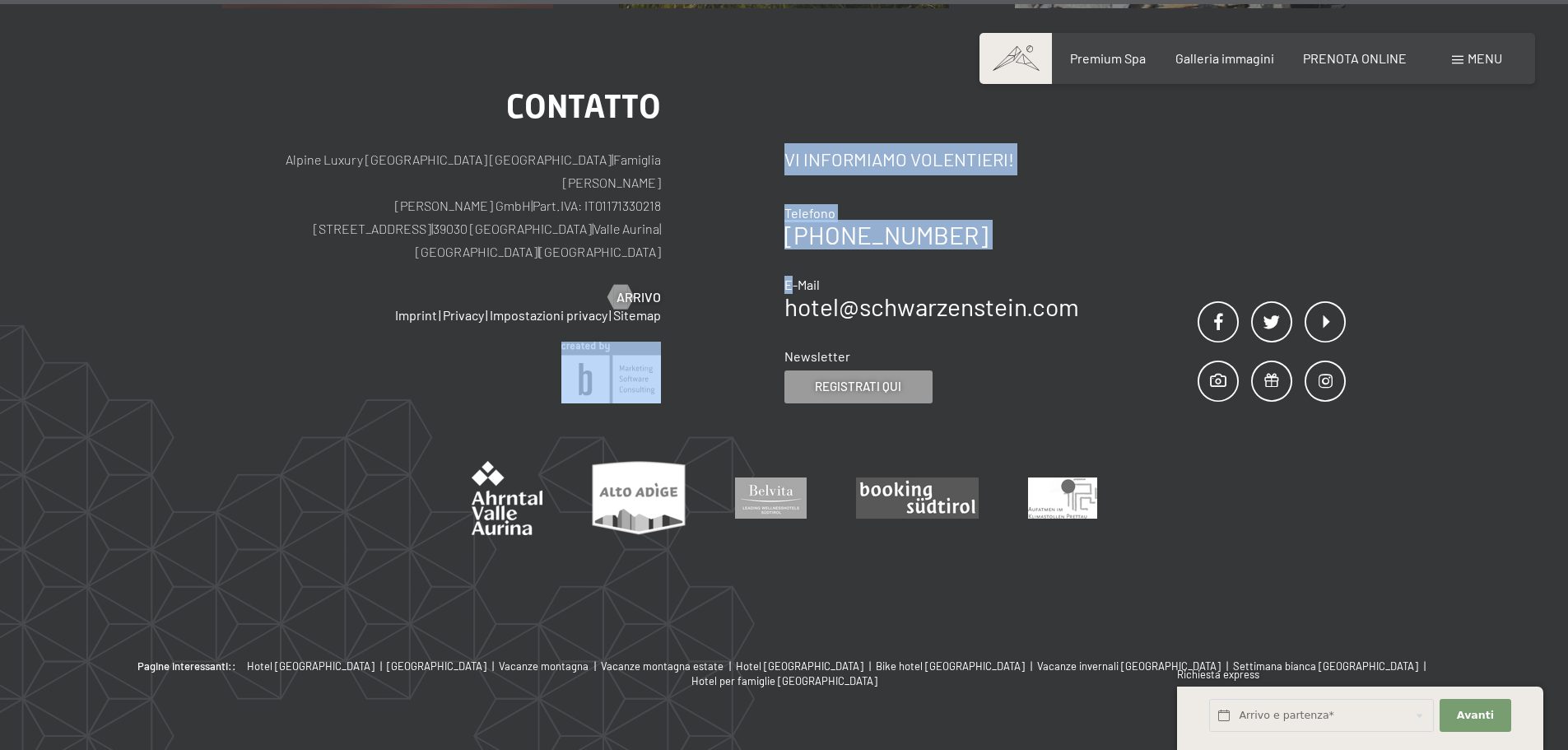
drag, startPoint x: 783, startPoint y: 278, endPoint x: 784, endPoint y: 236, distance: 42.0
click at [791, 240] on div "Contatto Alpine Luxury [GEOGRAPHIC_DATA] SCHWARZENSTEIN | Famiglia Zimmerhofer …" at bounding box center [784, 247] width 1124 height 313
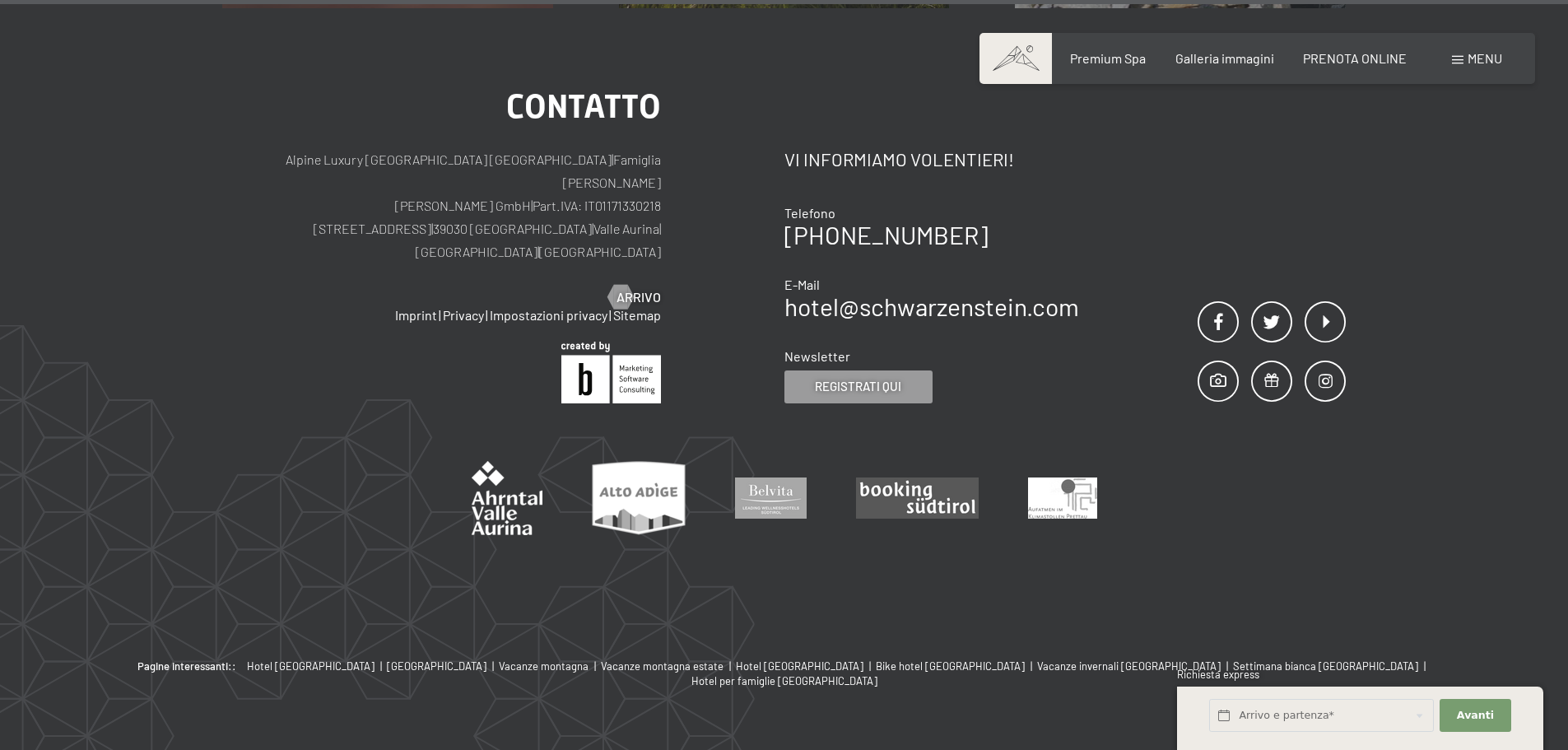
click at [783, 243] on div "Contatto Alpine Luxury [GEOGRAPHIC_DATA] SCHWARZENSTEIN | Famiglia Zimmerhofer …" at bounding box center [503, 247] width 562 height 313
click at [784, 291] on link "hotel@ no-spam. schwarzenstein. no-spam. com" at bounding box center [931, 306] width 295 height 29
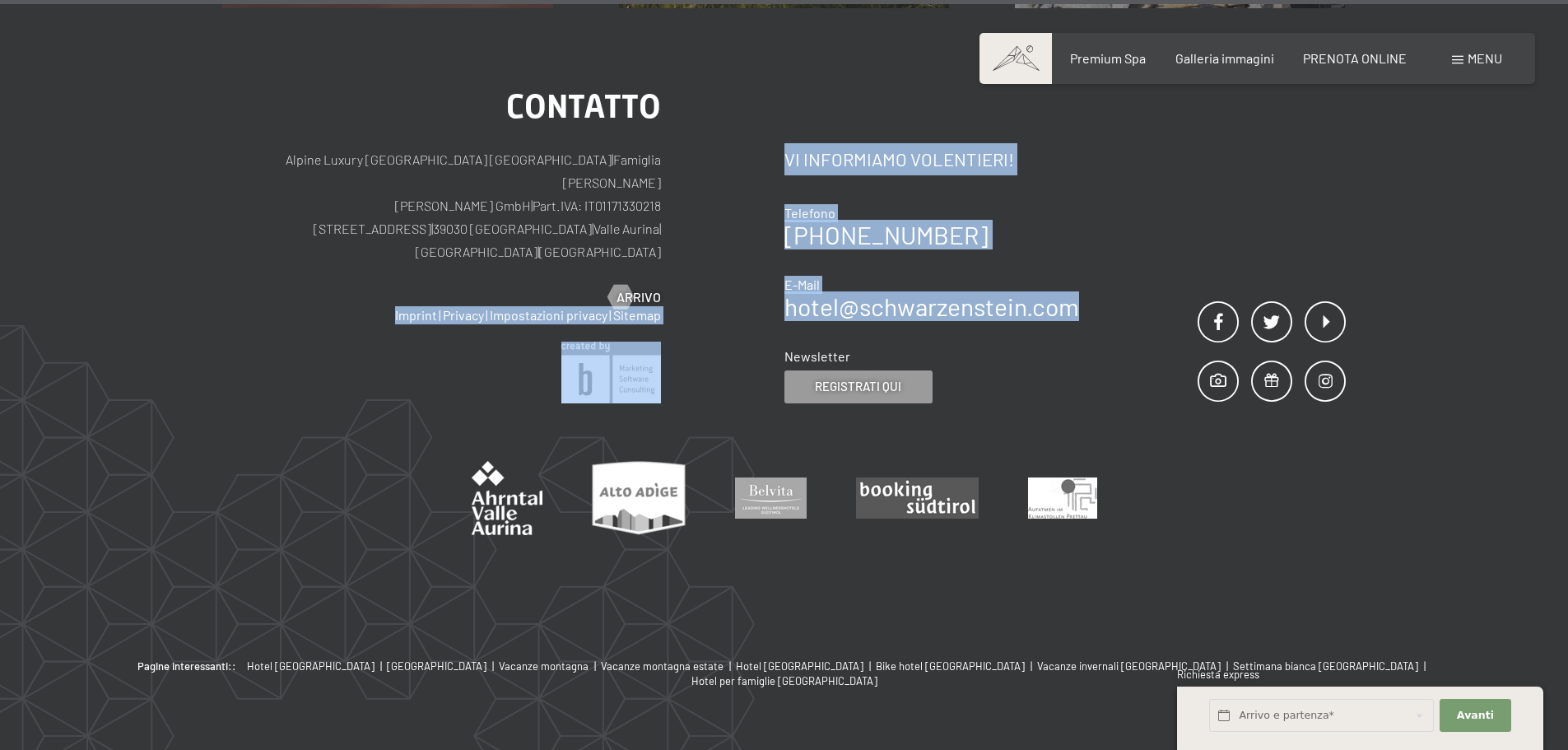
drag, startPoint x: 782, startPoint y: 245, endPoint x: 1074, endPoint y: 269, distance: 293.0
click at [1079, 261] on div "Contatto Alpine Luxury [GEOGRAPHIC_DATA] SCHWARZENSTEIN | Famiglia Zimmerhofer …" at bounding box center [784, 247] width 1124 height 313
copy div "Imprint | Privacy | Impostazioni privacy | Sitemap | Contatto Vi informiamo vol…"
